Goal: Task Accomplishment & Management: Manage account settings

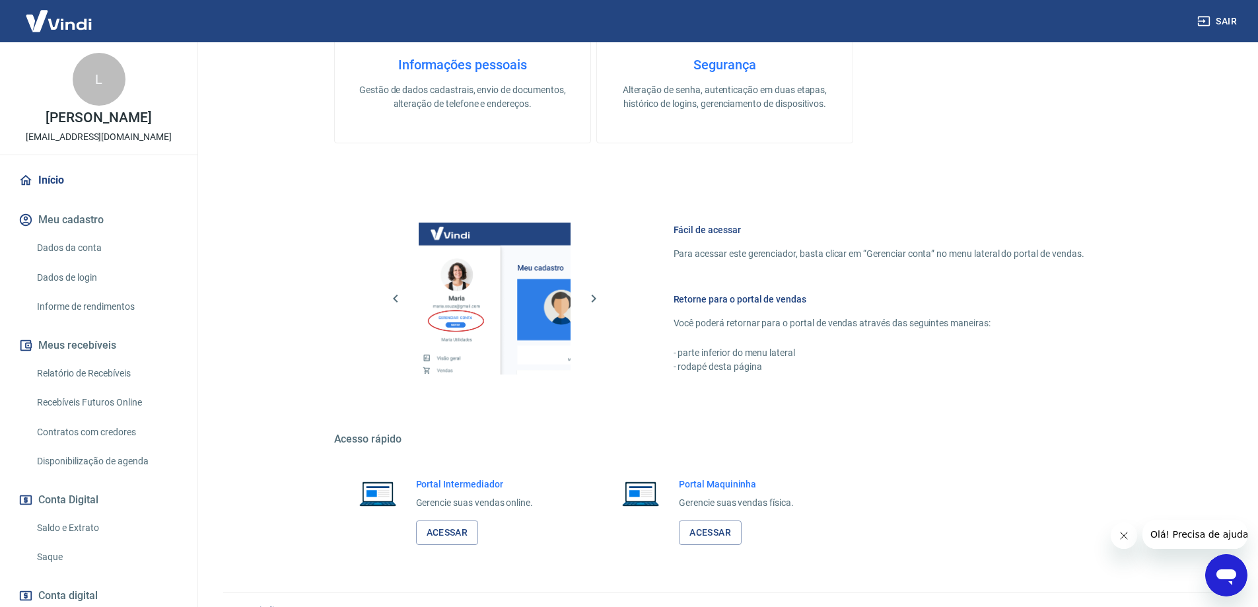
scroll to position [423, 0]
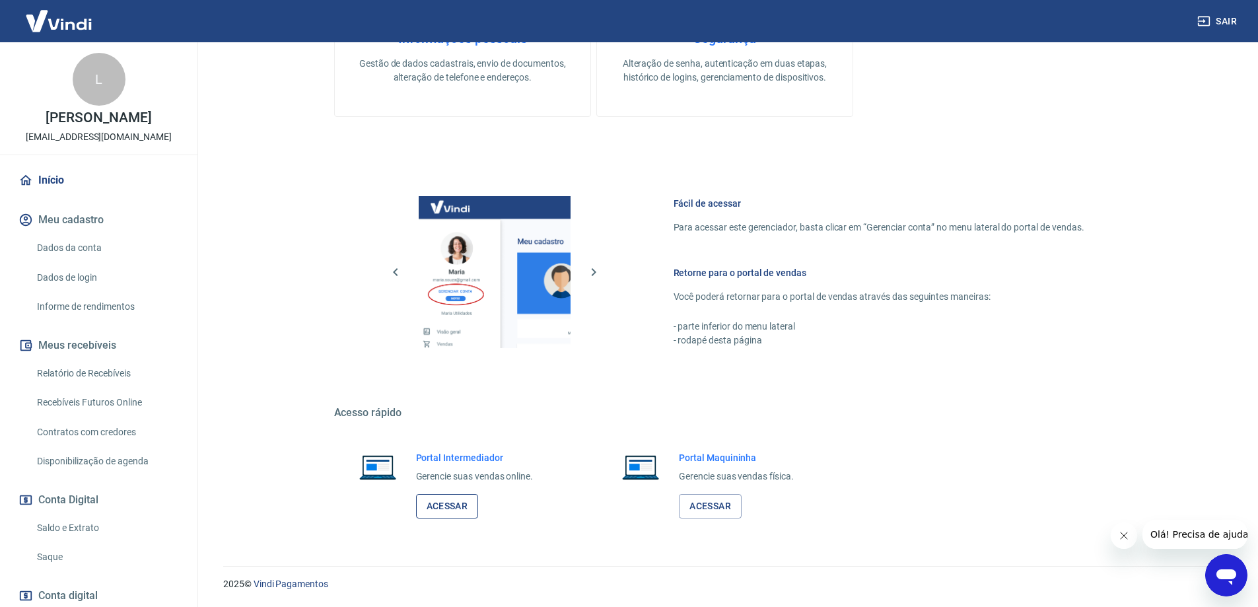
click at [458, 504] on link "Acessar" at bounding box center [447, 506] width 63 height 24
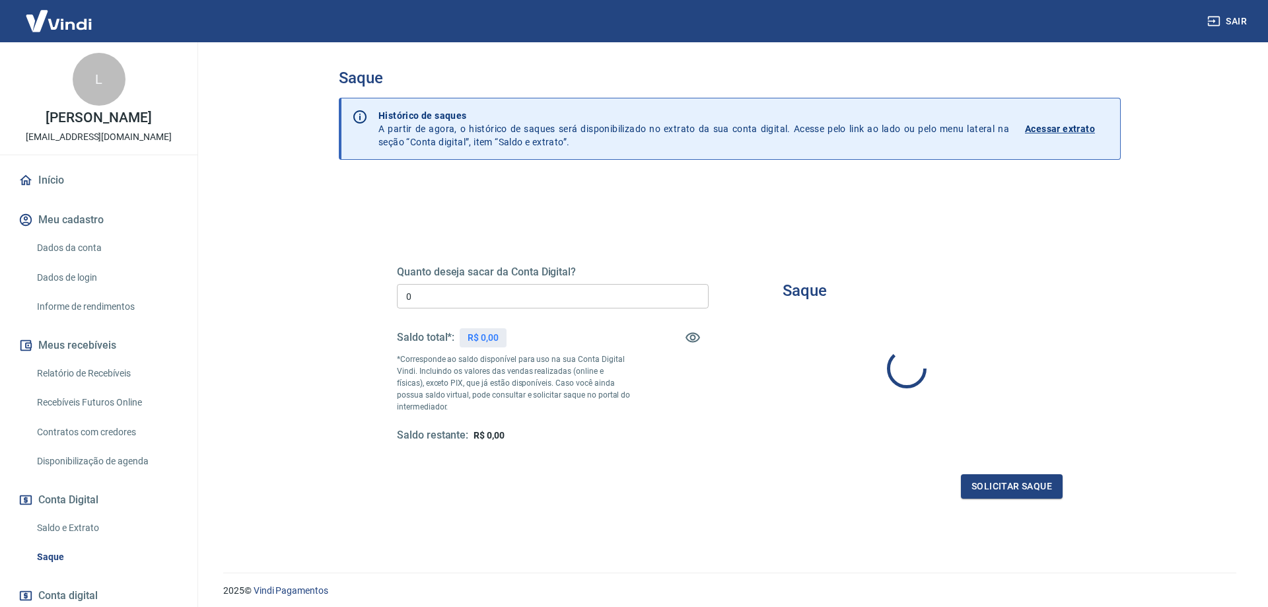
type input "R$ 0,00"
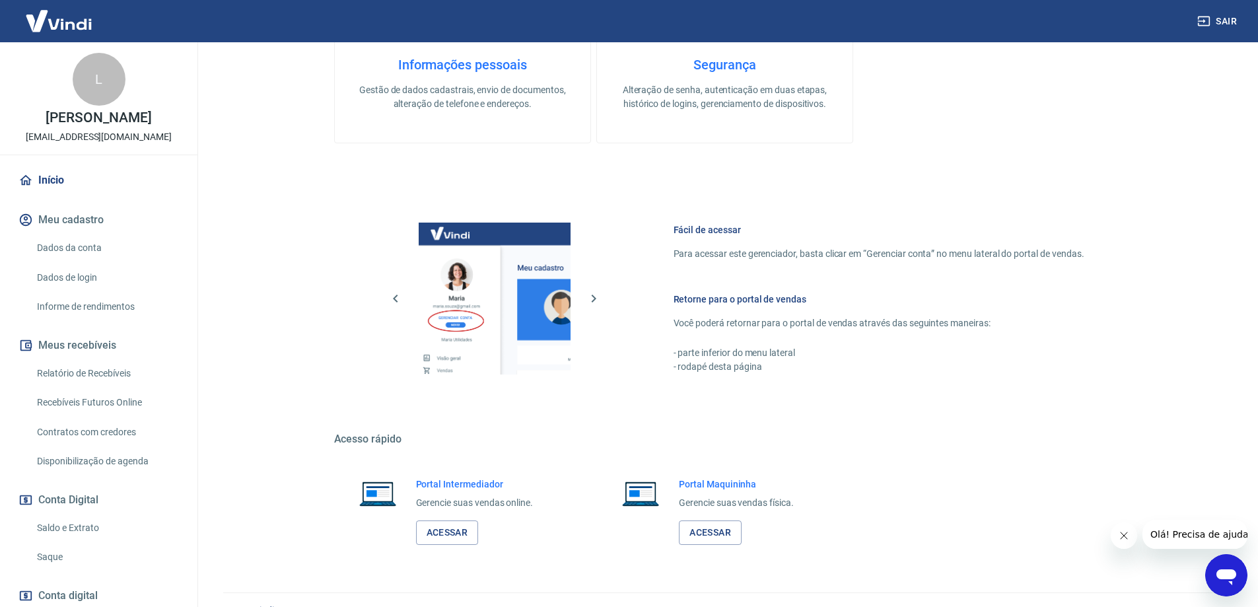
scroll to position [423, 0]
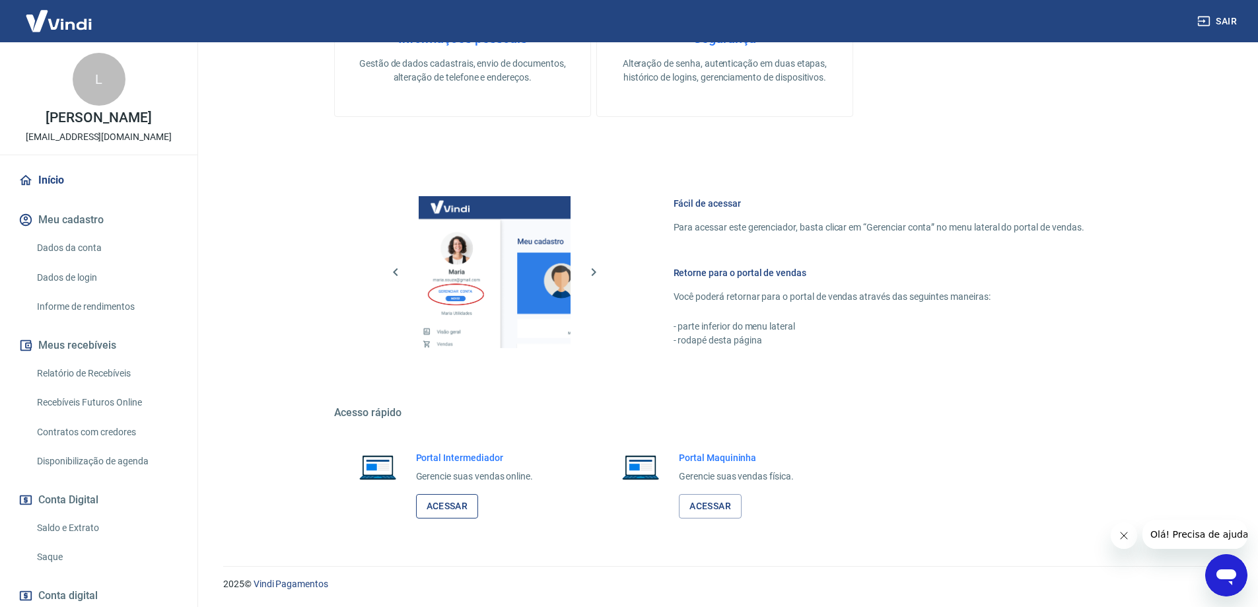
click at [466, 503] on link "Acessar" at bounding box center [447, 506] width 63 height 24
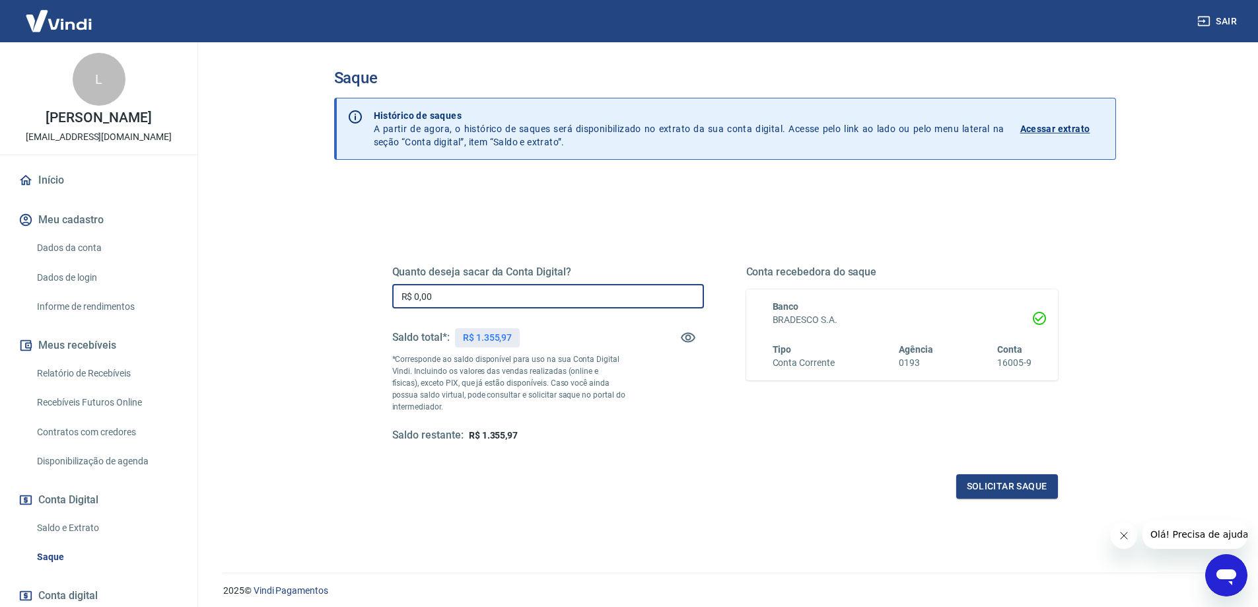
click at [439, 287] on input "R$ 0,00" at bounding box center [548, 296] width 312 height 24
type input "R$ 1.350,00"
click at [988, 484] on button "Solicitar saque" at bounding box center [1008, 486] width 102 height 24
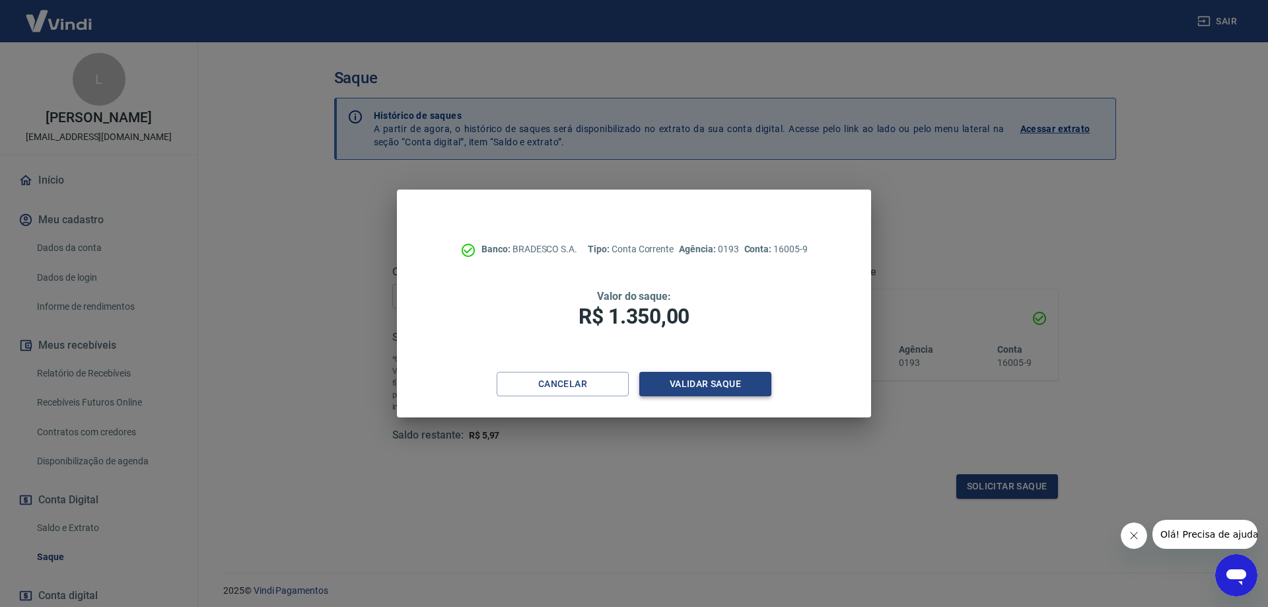
click at [713, 387] on button "Validar saque" at bounding box center [705, 384] width 132 height 24
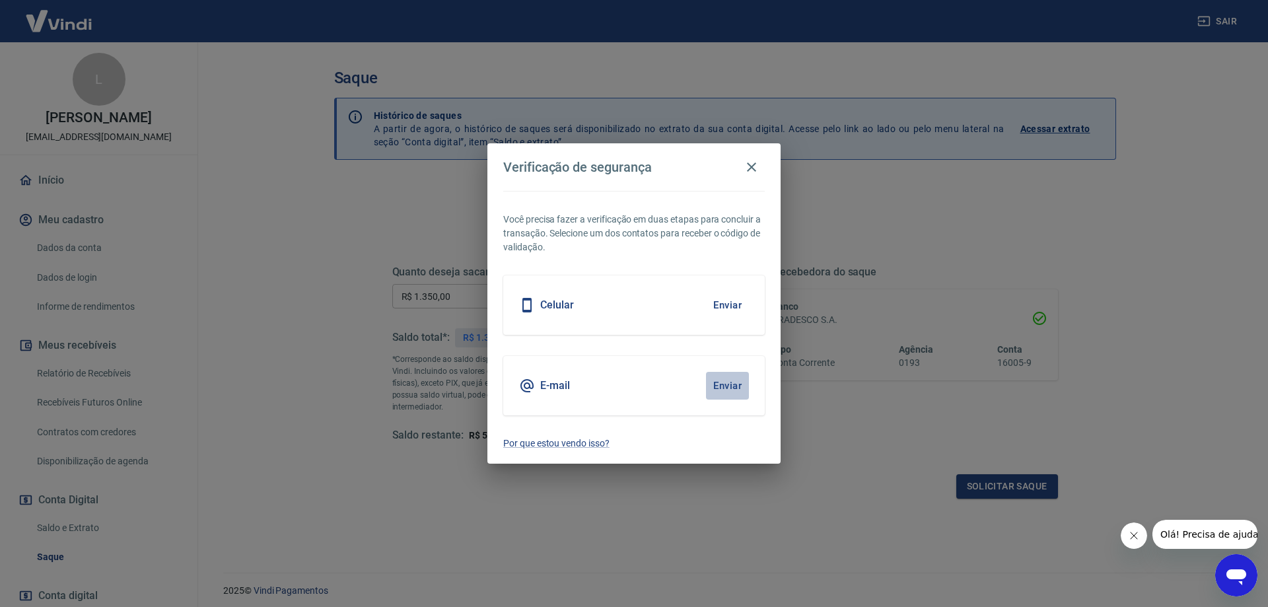
click at [720, 380] on button "Enviar" at bounding box center [727, 386] width 43 height 28
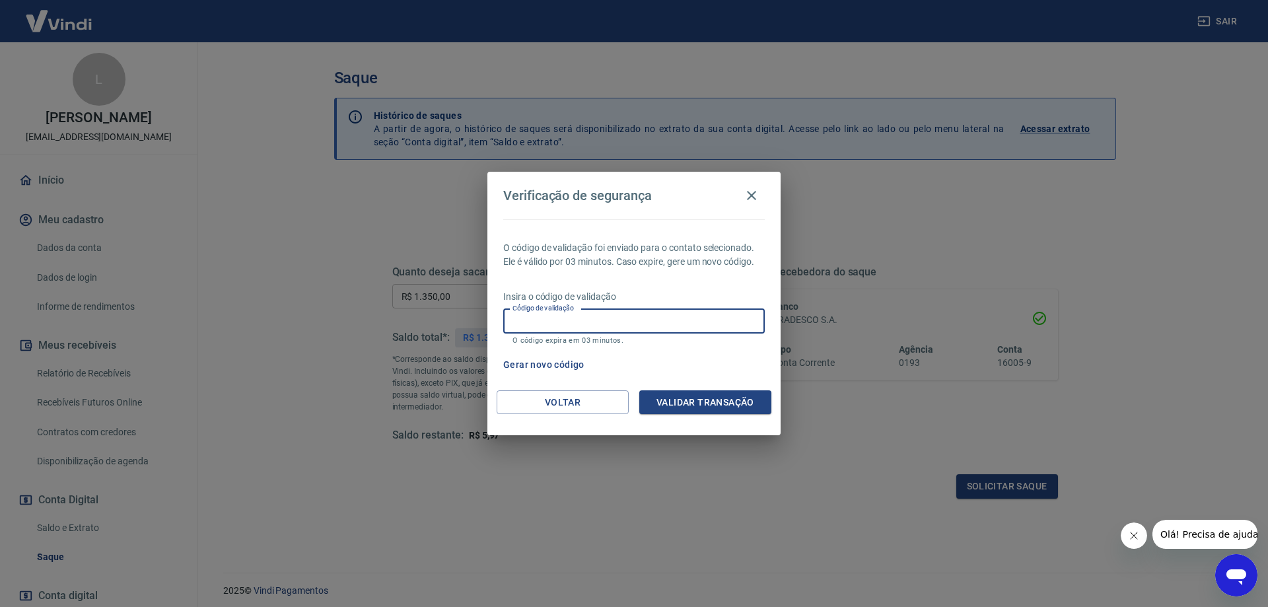
click at [583, 323] on input "Código de validação" at bounding box center [634, 321] width 262 height 24
type input "857528"
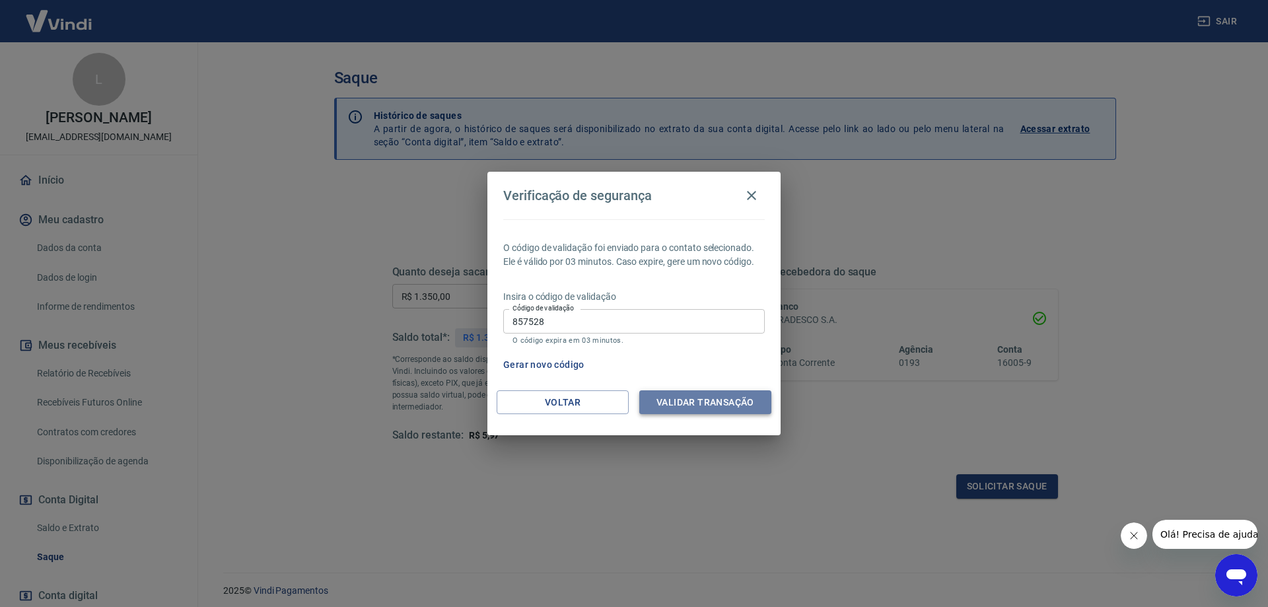
click at [744, 396] on button "Validar transação" at bounding box center [705, 402] width 132 height 24
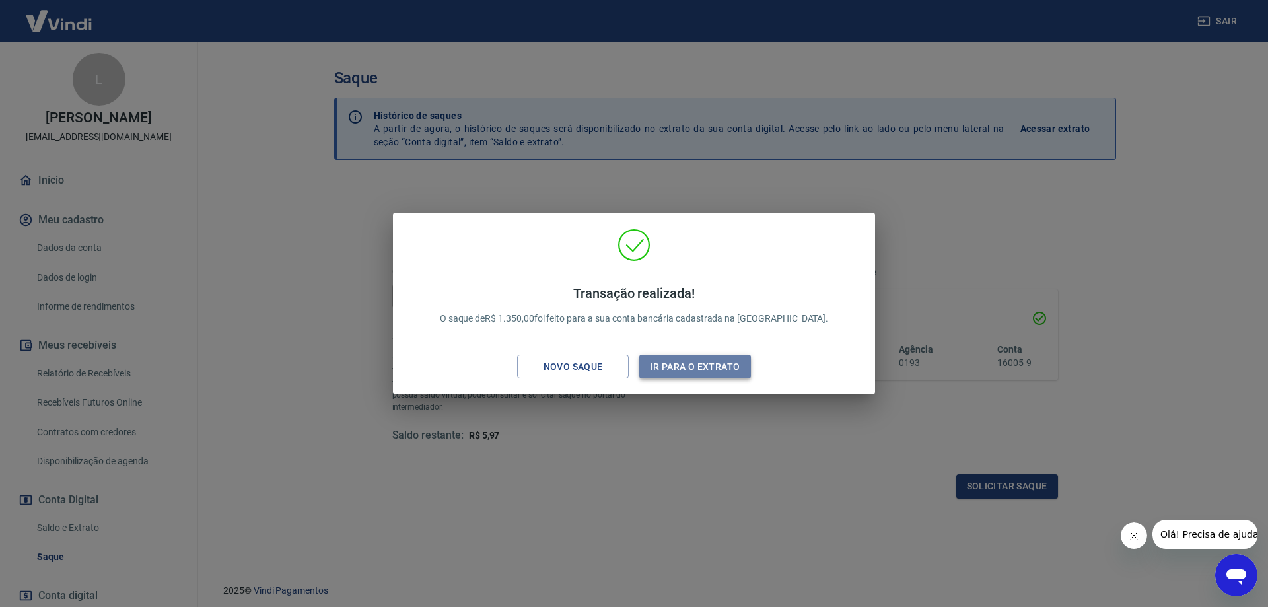
click at [735, 368] on button "Ir para o extrato" at bounding box center [695, 367] width 112 height 24
